Goal: Obtain resource: Obtain resource

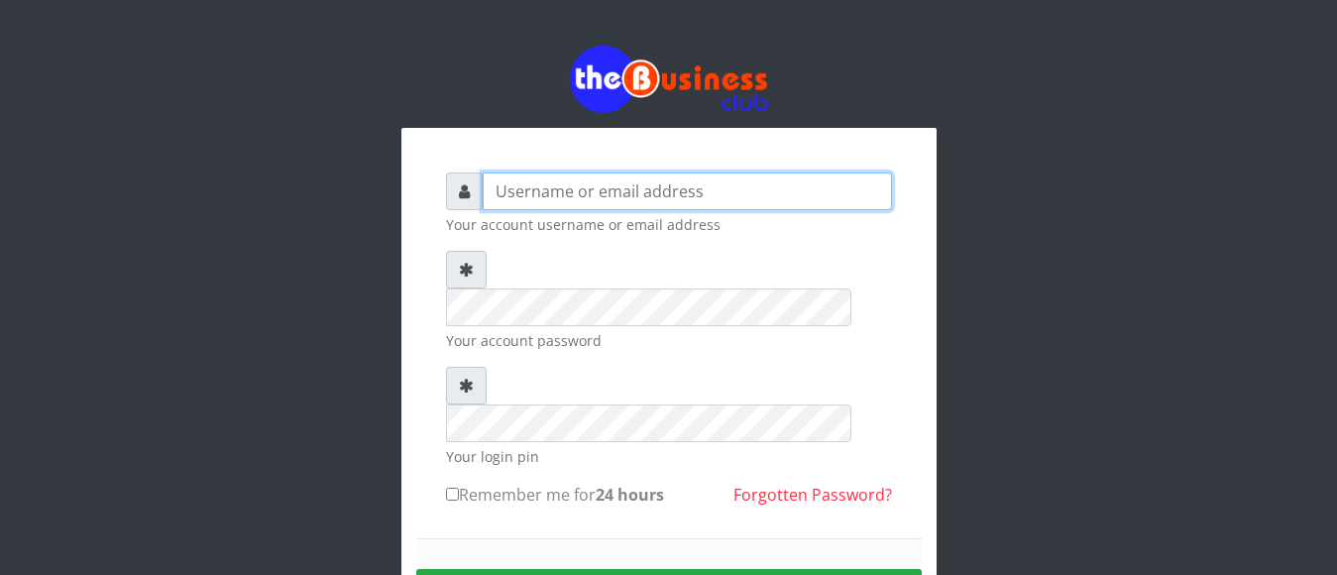
type input "[EMAIL_ADDRESS][DOMAIN_NAME]"
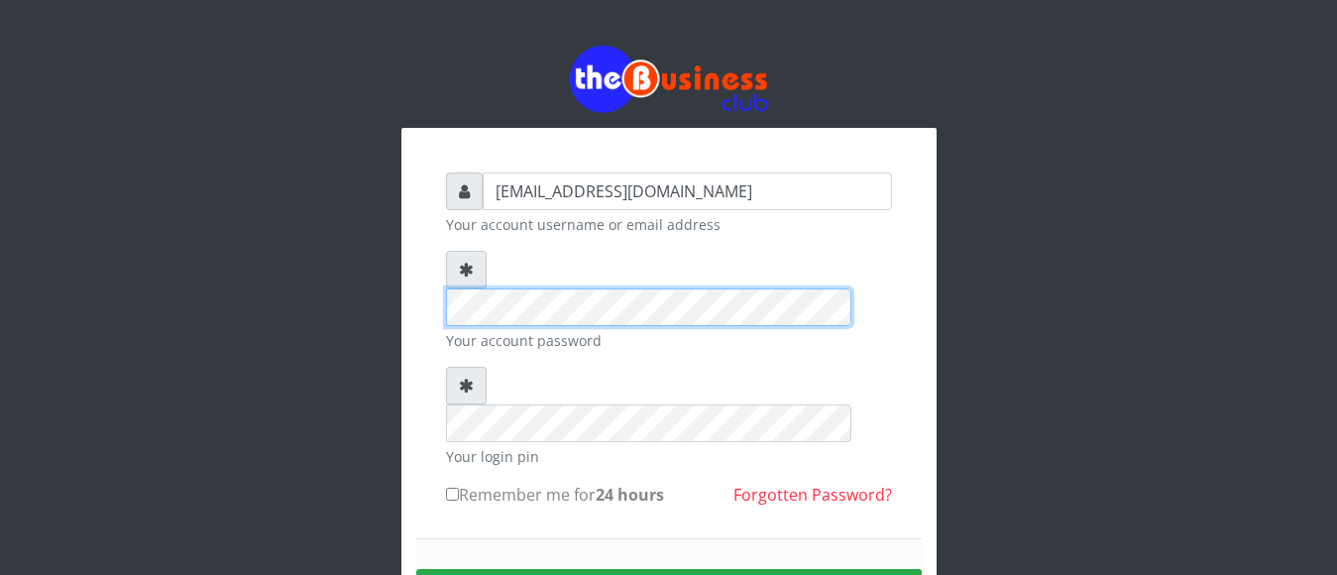
click at [437, 265] on div "[EMAIL_ADDRESS][DOMAIN_NAME] Your account username or email address Your accoun…" at bounding box center [669, 435] width 476 height 555
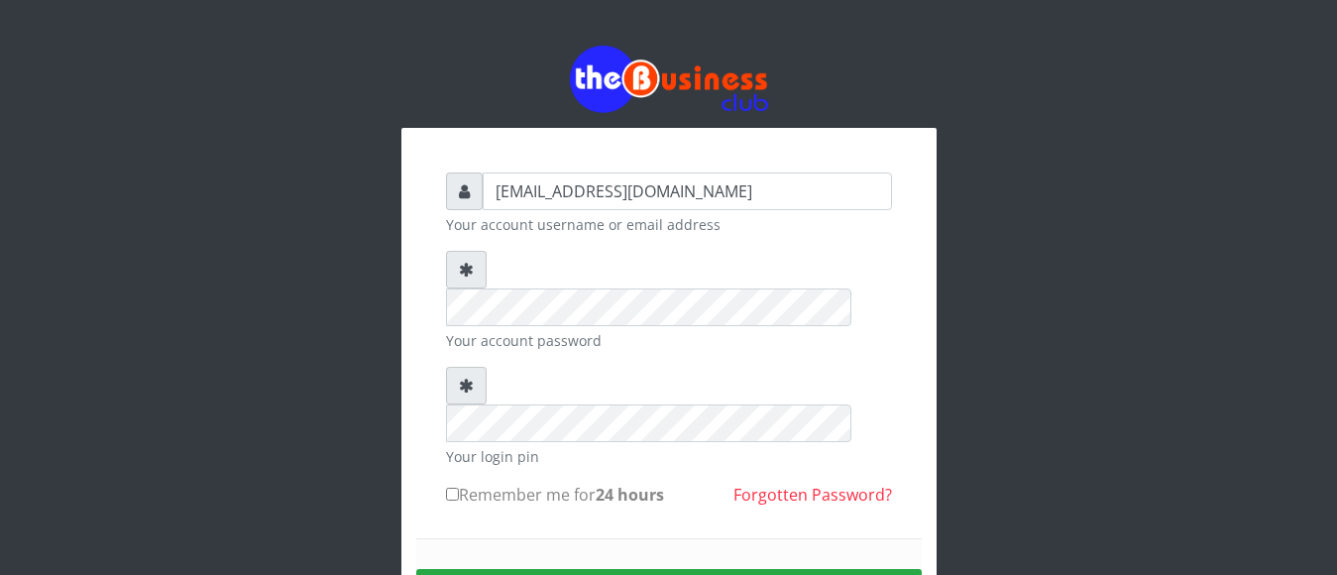
click at [451, 483] on label "Remember me for 24 hours" at bounding box center [555, 495] width 218 height 24
click at [451, 487] on input "Remember me for 24 hours" at bounding box center [452, 493] width 13 height 13
checkbox input "true"
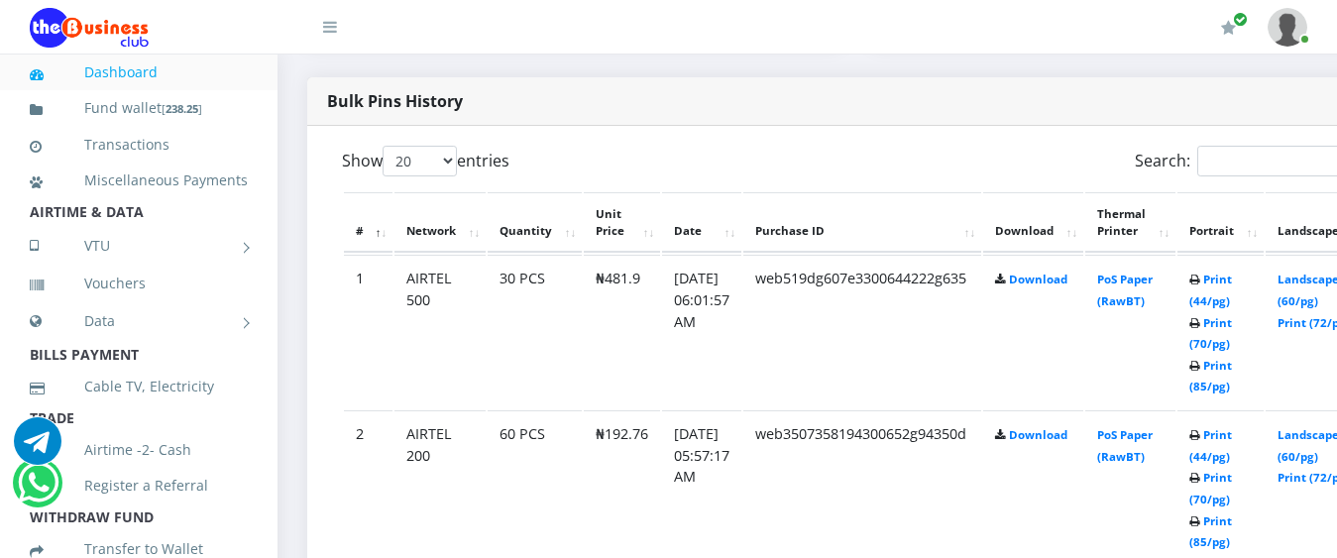
scroll to position [991, 0]
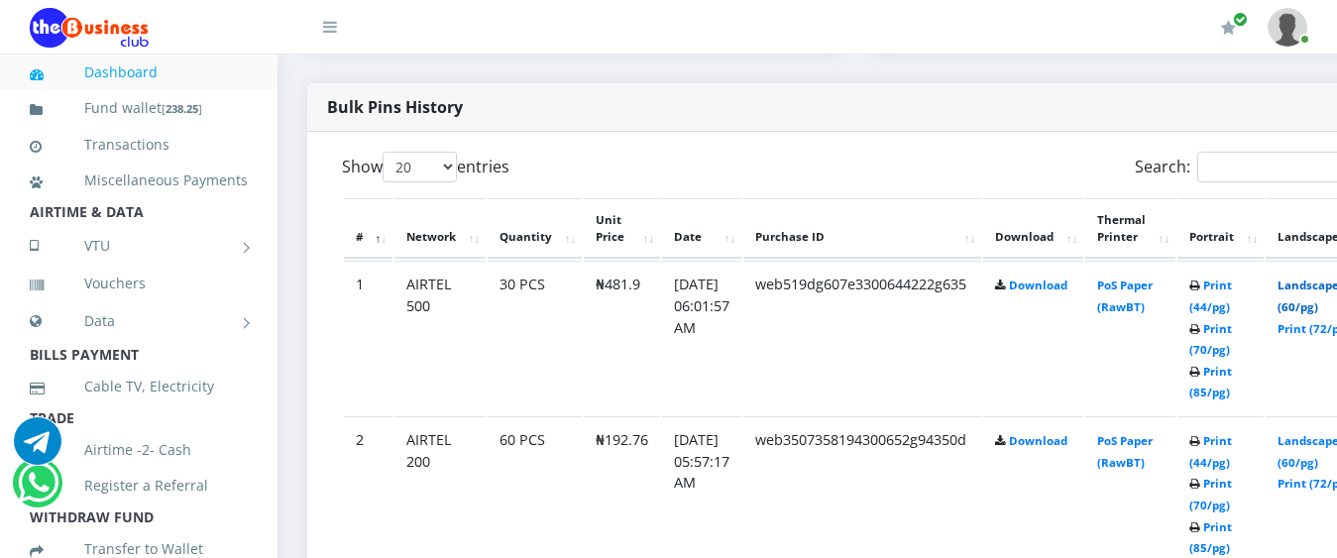
click at [1322, 277] on link "Landscape (60/pg)" at bounding box center [1307, 295] width 61 height 37
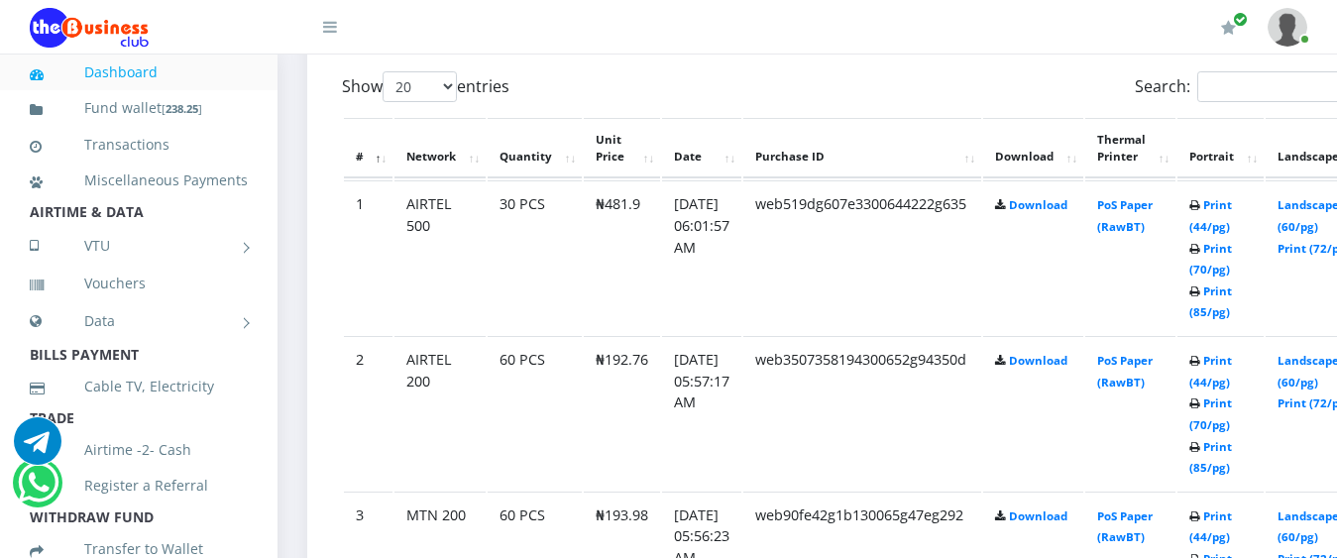
scroll to position [1106, 0]
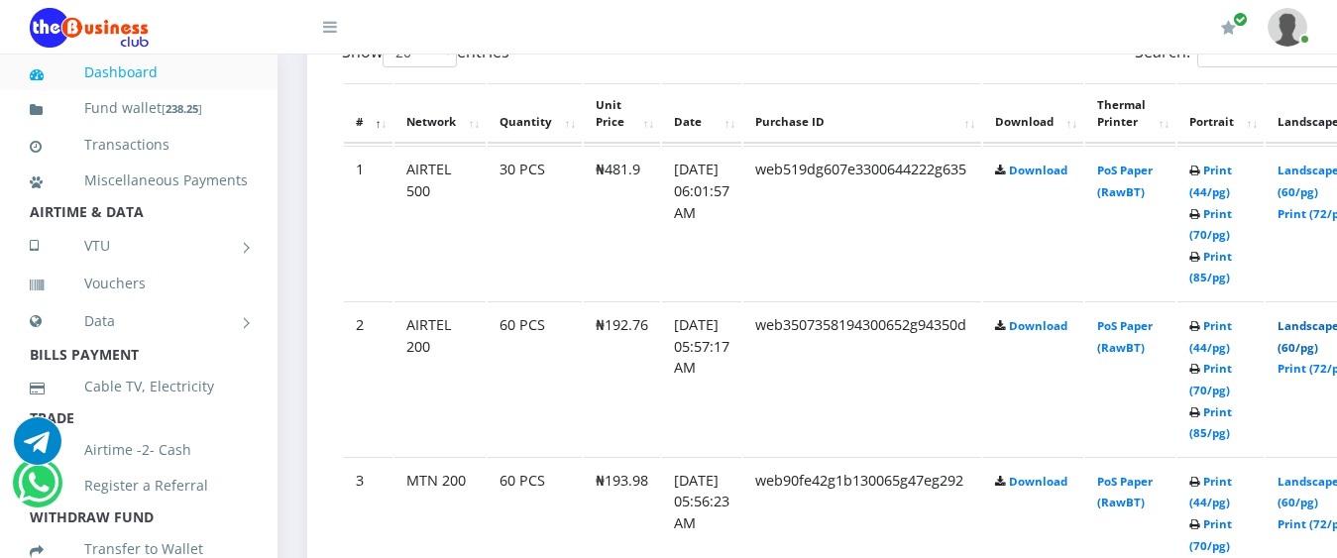
click at [1318, 318] on link "Landscape (60/pg)" at bounding box center [1307, 336] width 61 height 37
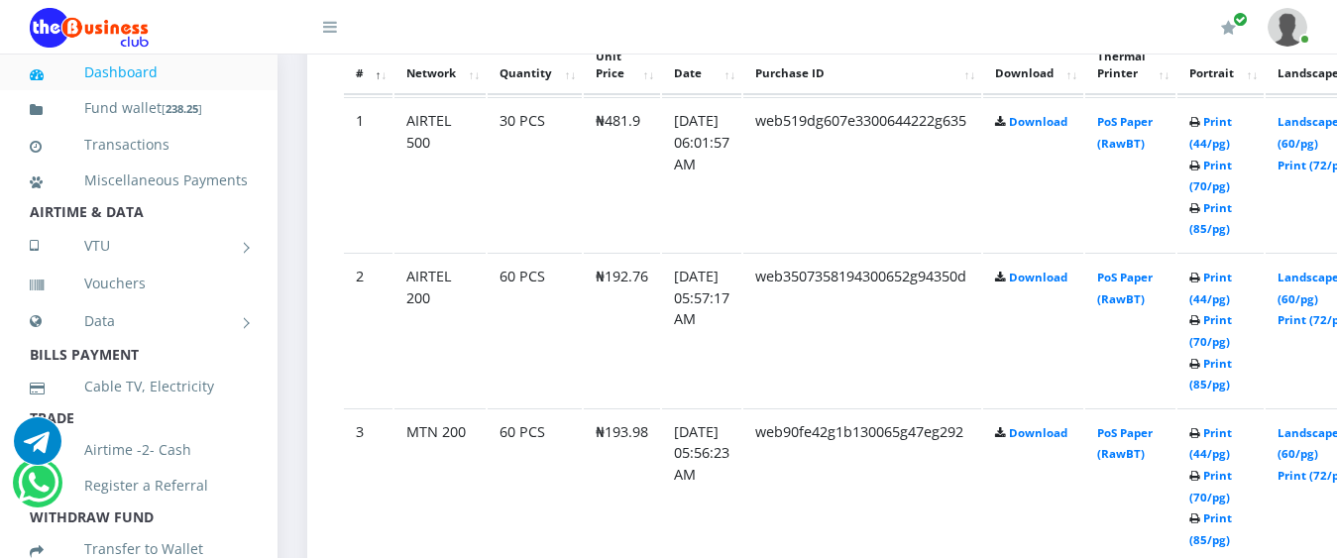
scroll to position [1106, 0]
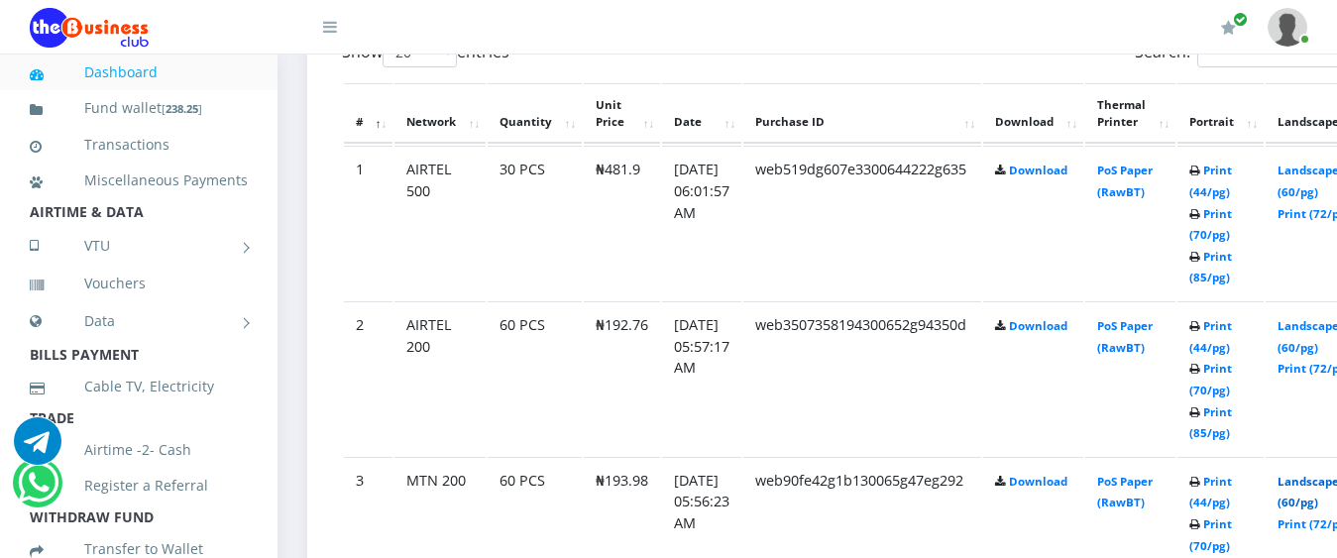
click at [1312, 474] on link "Landscape (60/pg)" at bounding box center [1307, 492] width 61 height 37
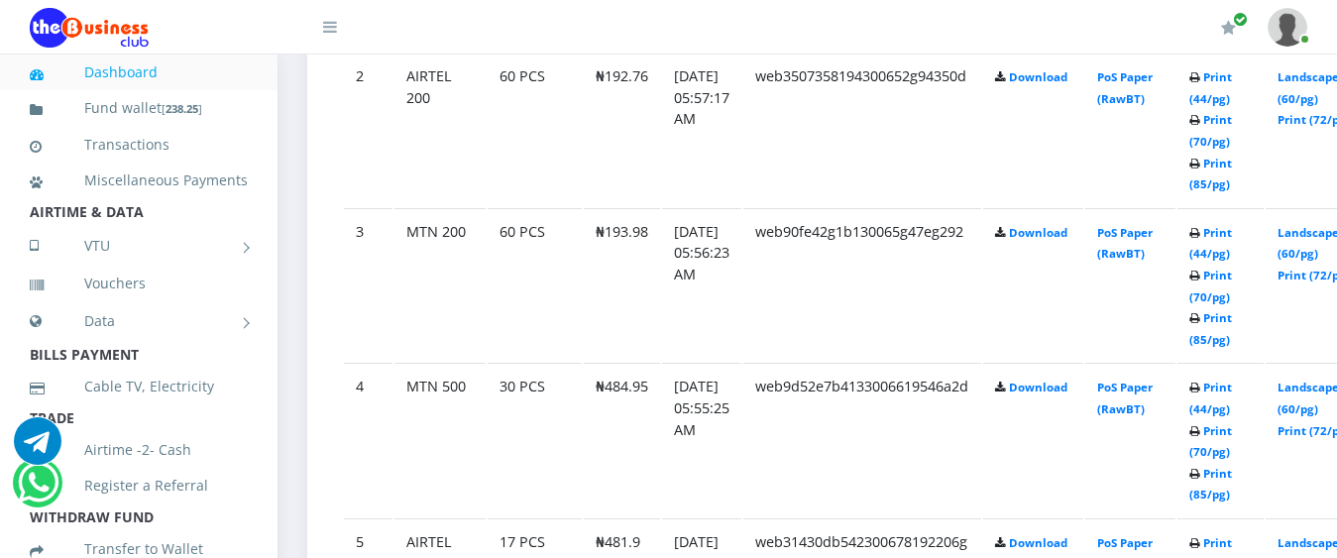
scroll to position [1403, 0]
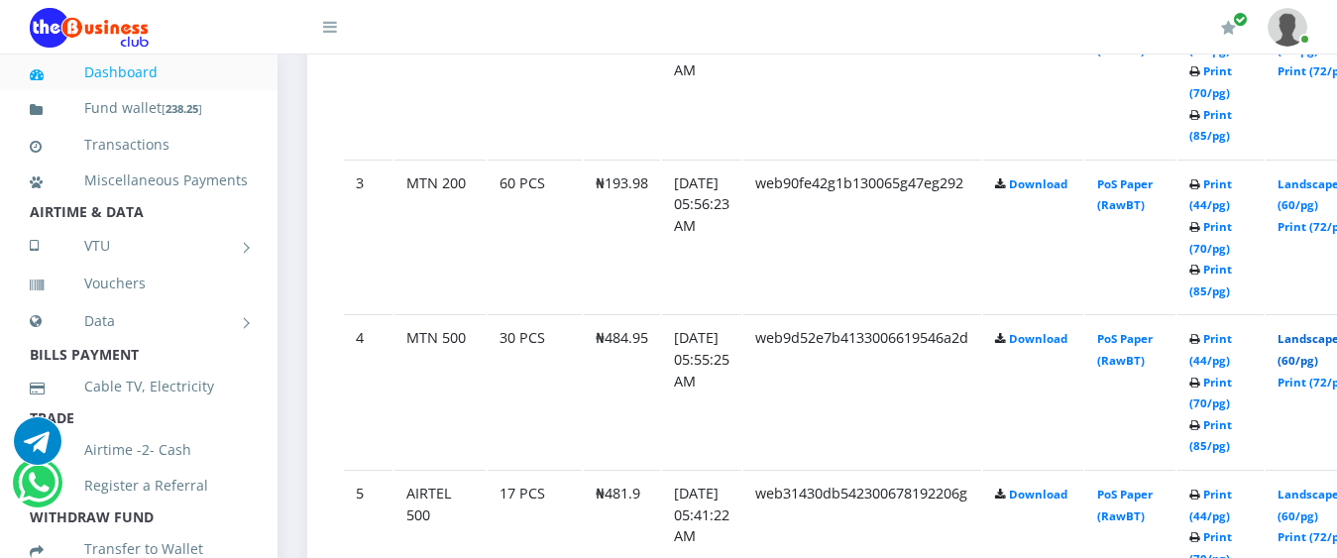
click at [1327, 331] on link "Landscape (60/pg)" at bounding box center [1307, 349] width 61 height 37
